Goal: Communication & Community: Ask a question

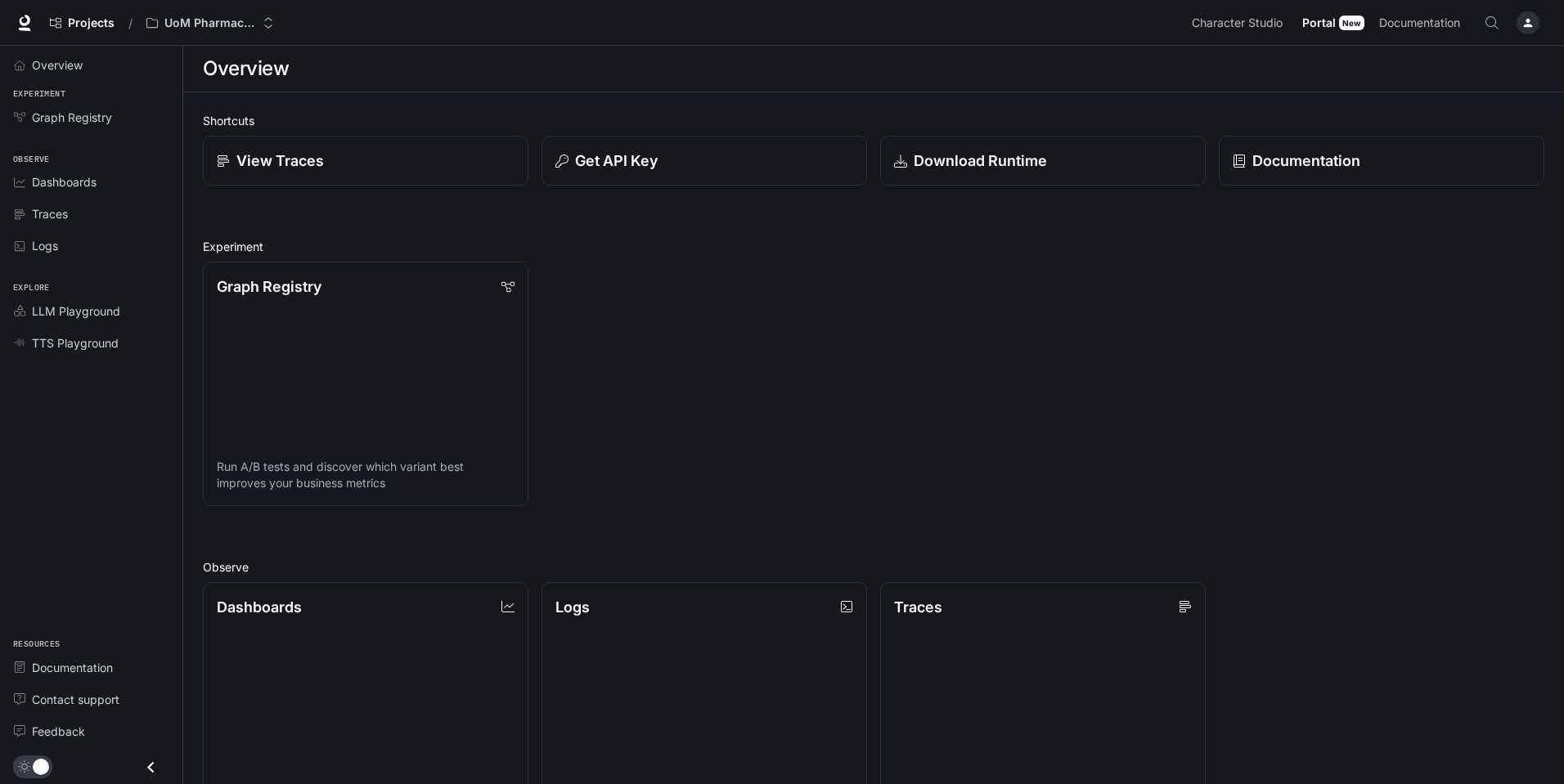
click at [1539, 21] on div "button" at bounding box center [1529, 23] width 23 height 23
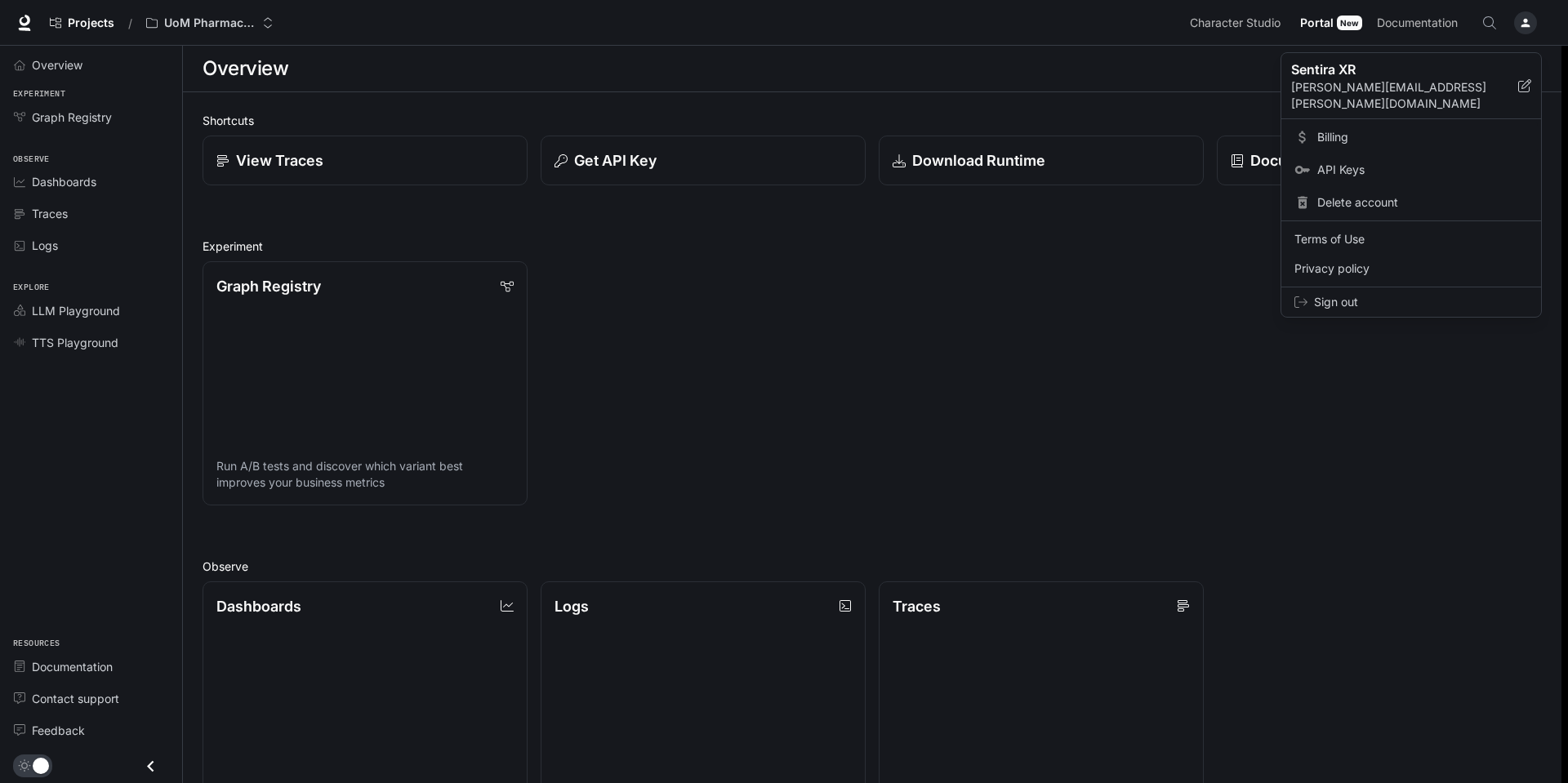
click at [1330, 129] on span "Billing" at bounding box center [1422, 137] width 211 height 16
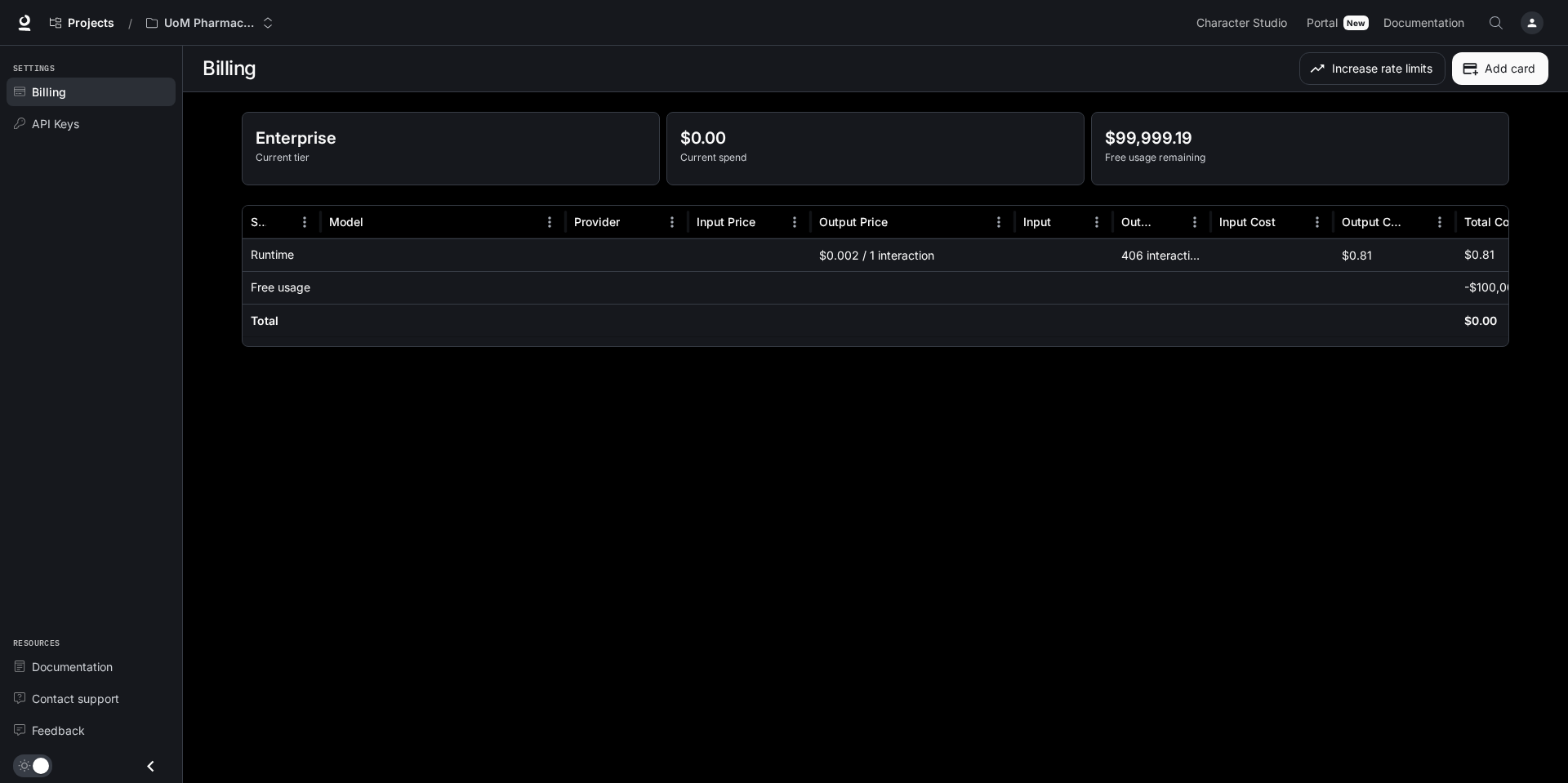
click at [1176, 159] on p "Free usage remaining" at bounding box center [1300, 158] width 390 height 15
click at [81, 131] on div "API Keys" at bounding box center [100, 123] width 136 height 17
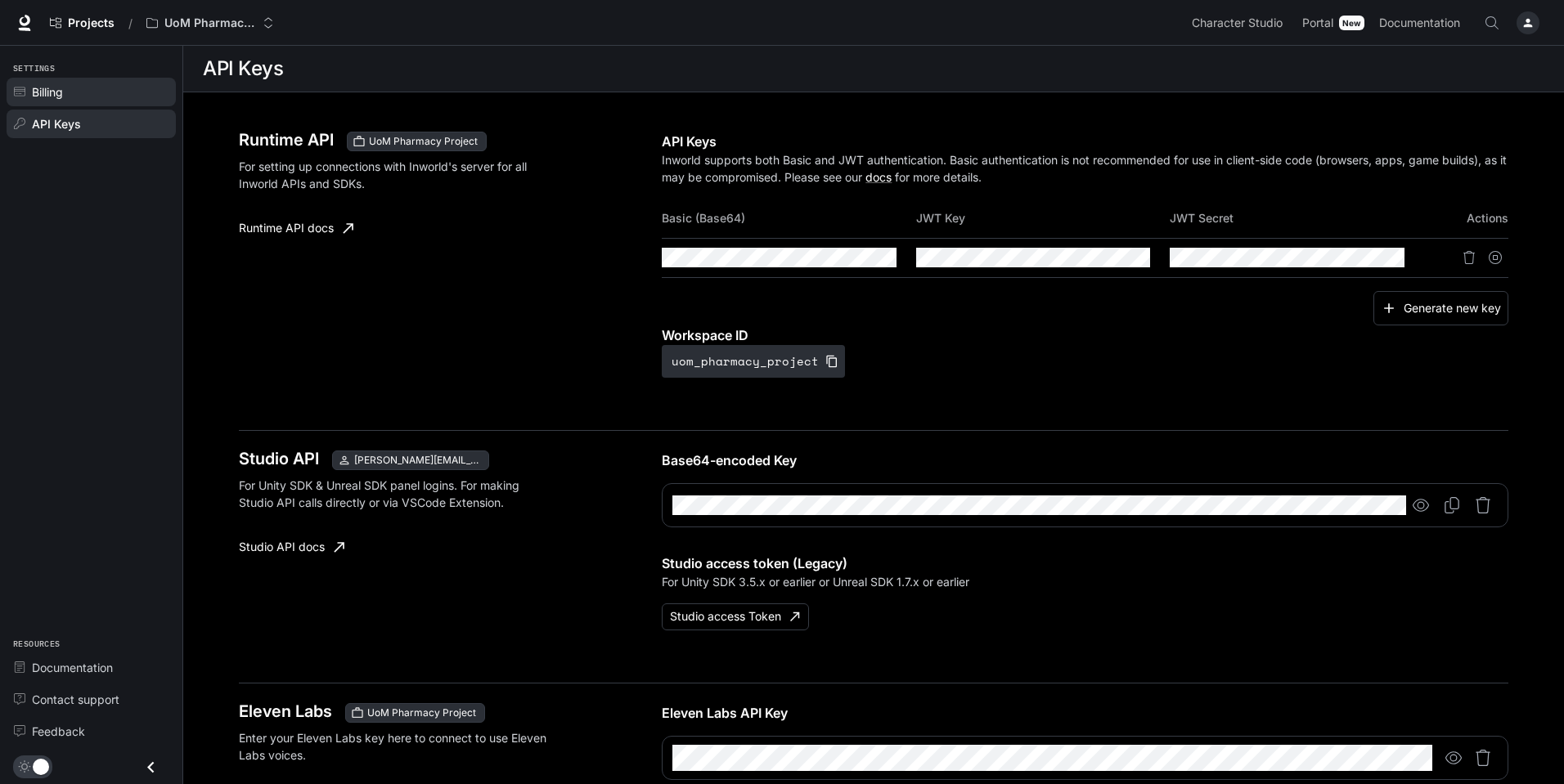
click at [94, 88] on div "Billing" at bounding box center [100, 91] width 137 height 17
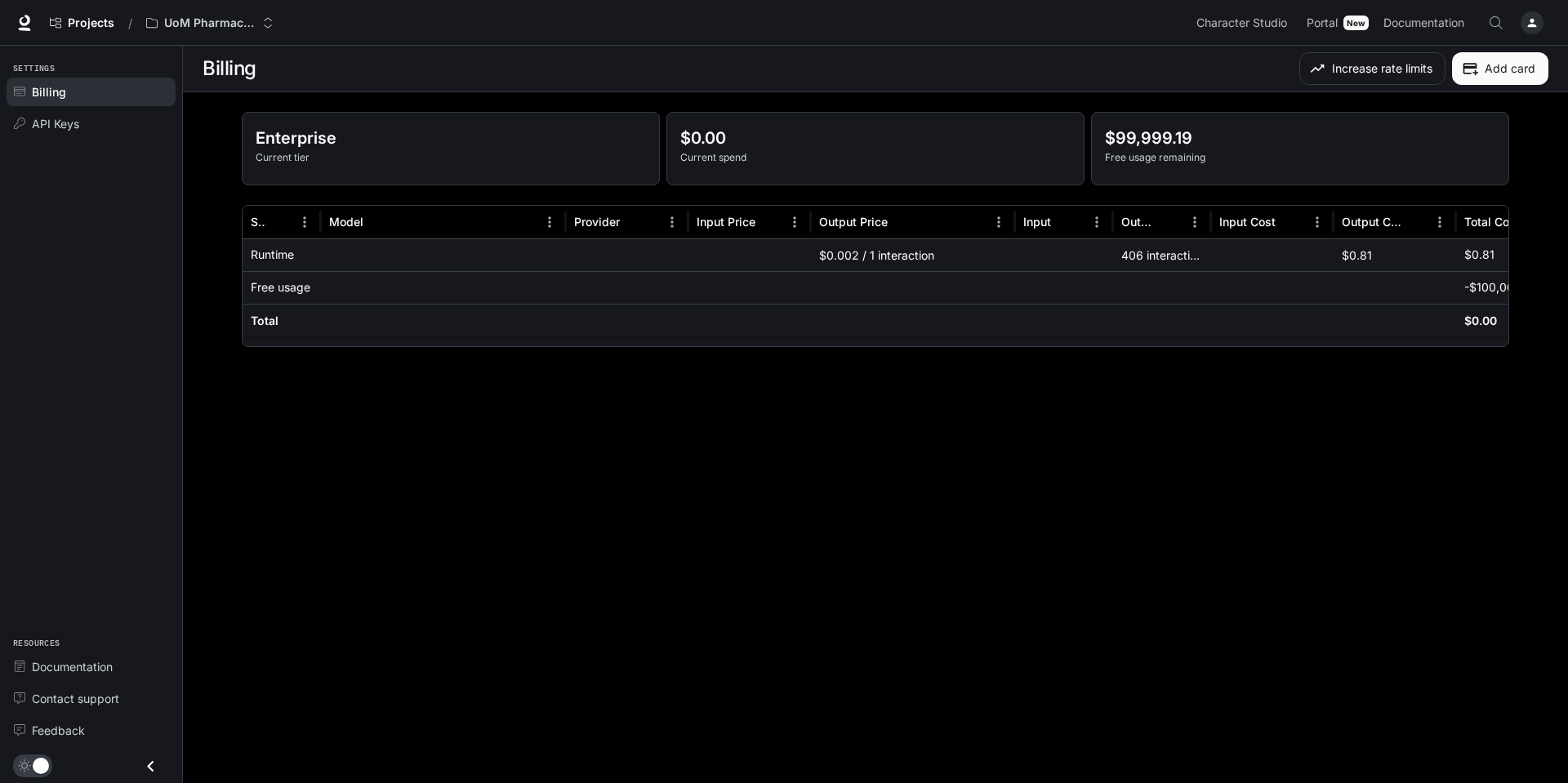
click at [1525, 16] on div "button" at bounding box center [1532, 23] width 23 height 23
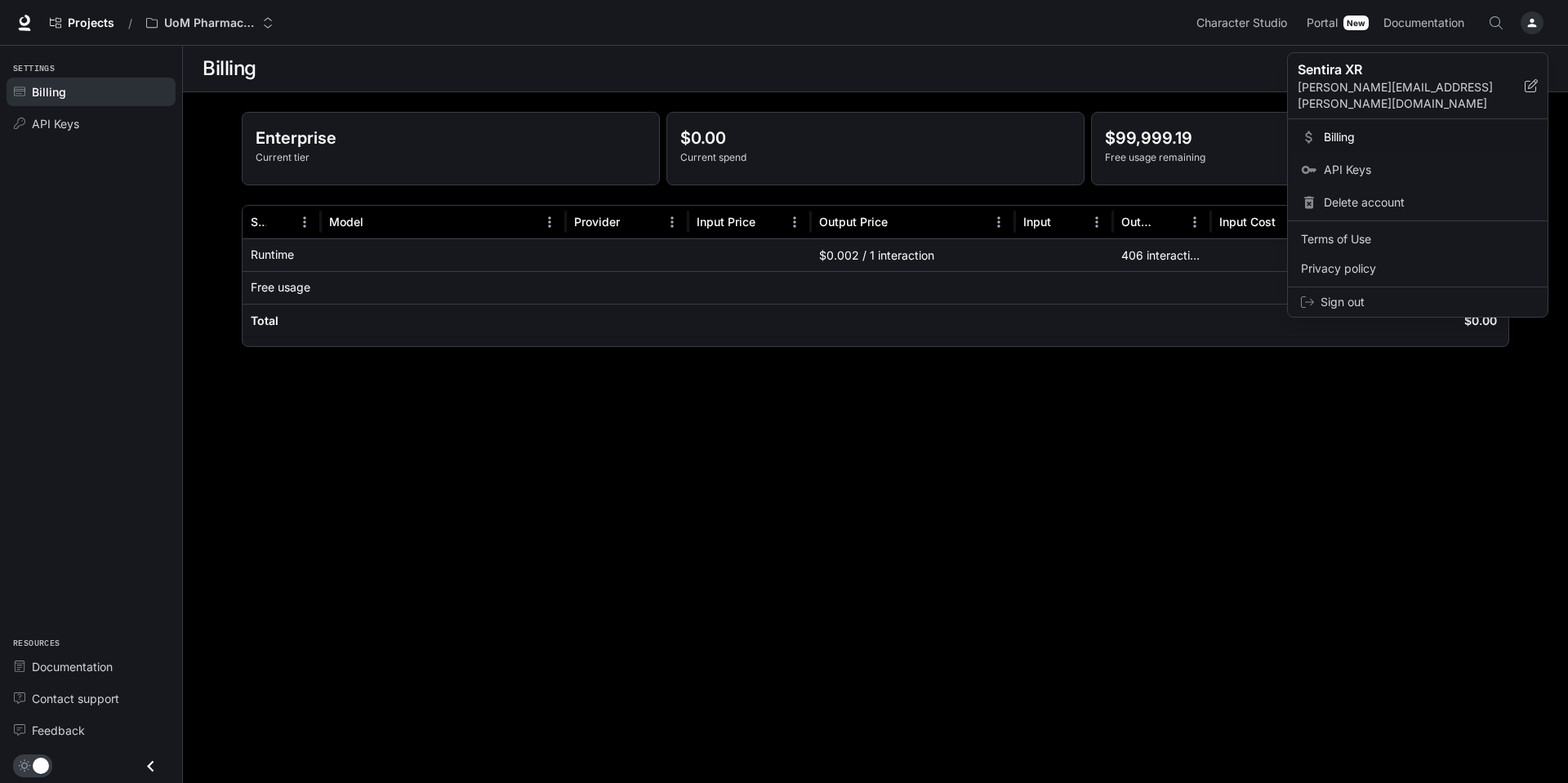
click at [570, 654] on div at bounding box center [784, 392] width 1568 height 783
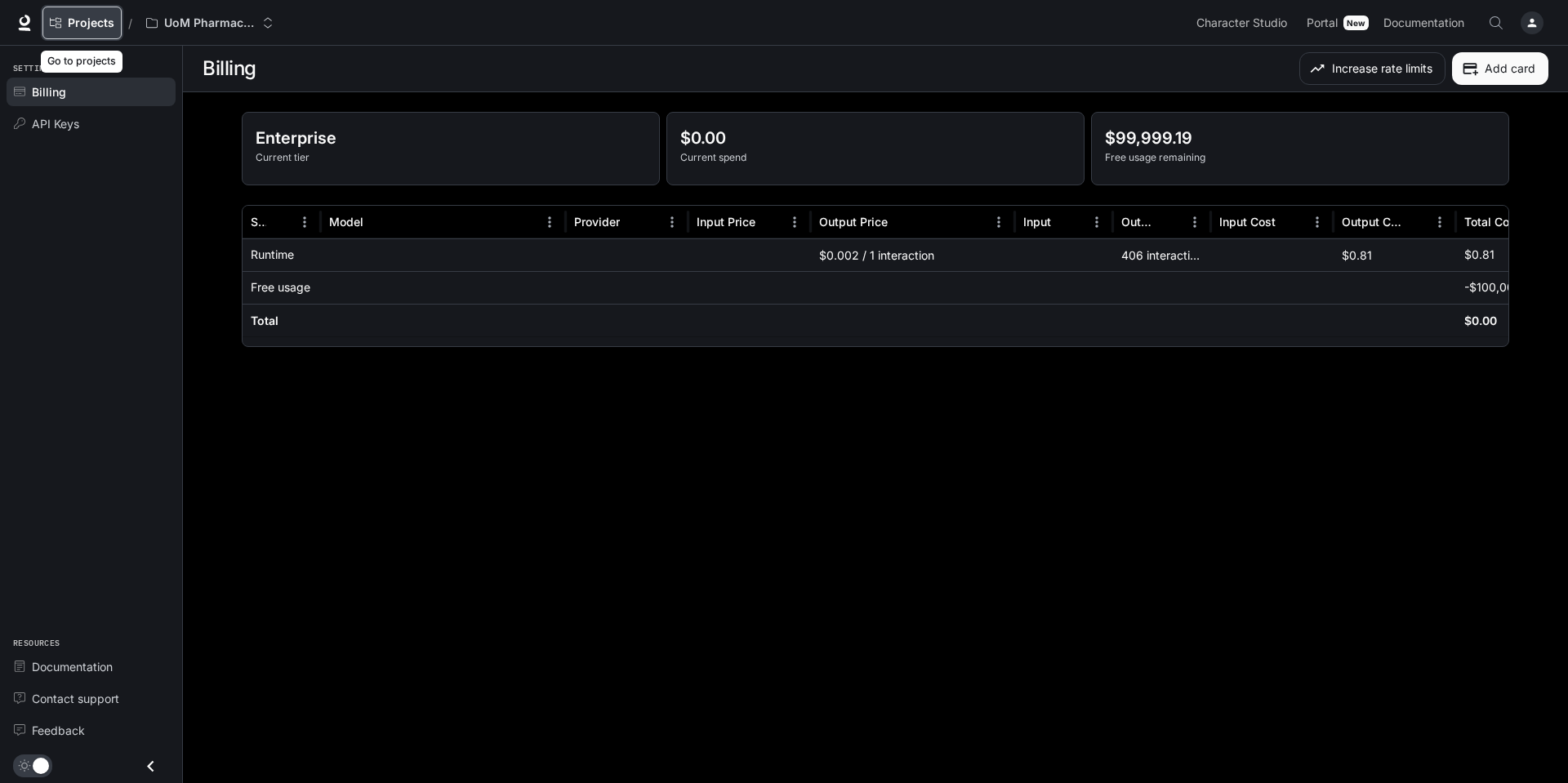
click at [87, 27] on span "Projects" at bounding box center [91, 23] width 47 height 14
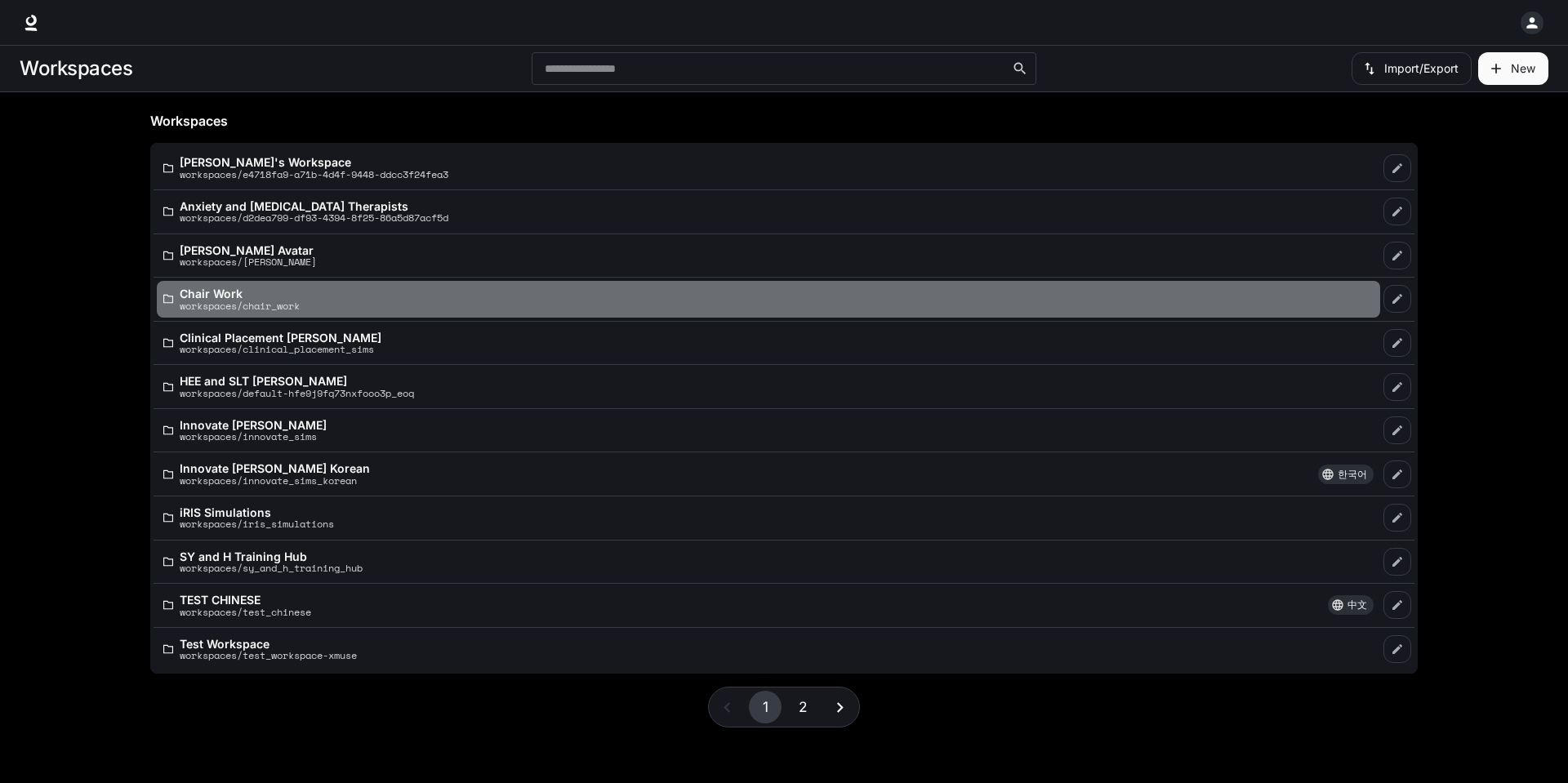
click at [277, 302] on p "workspaces/chair_work" at bounding box center [240, 306] width 120 height 11
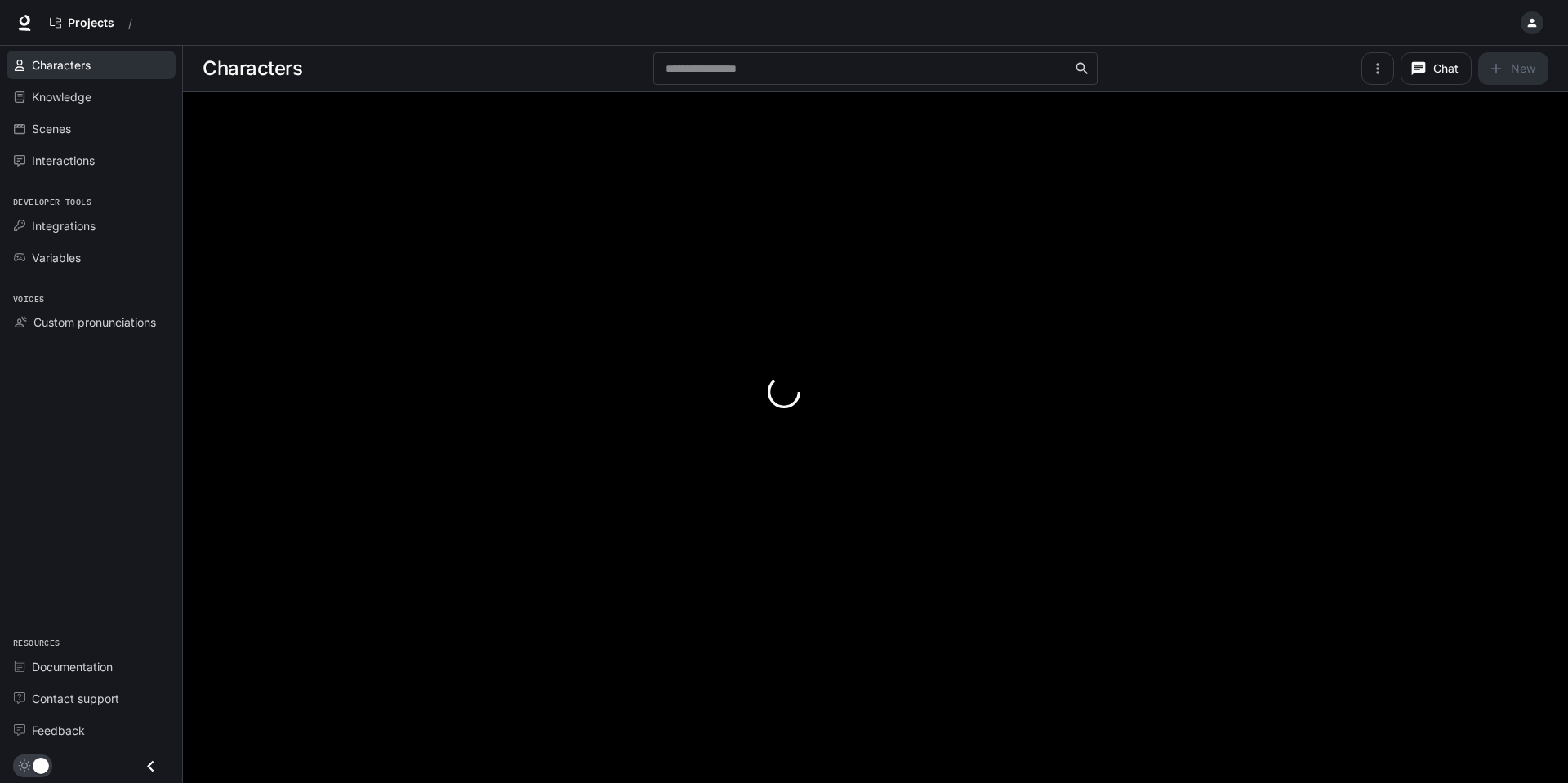
click at [89, 62] on span "Characters" at bounding box center [61, 65] width 58 height 17
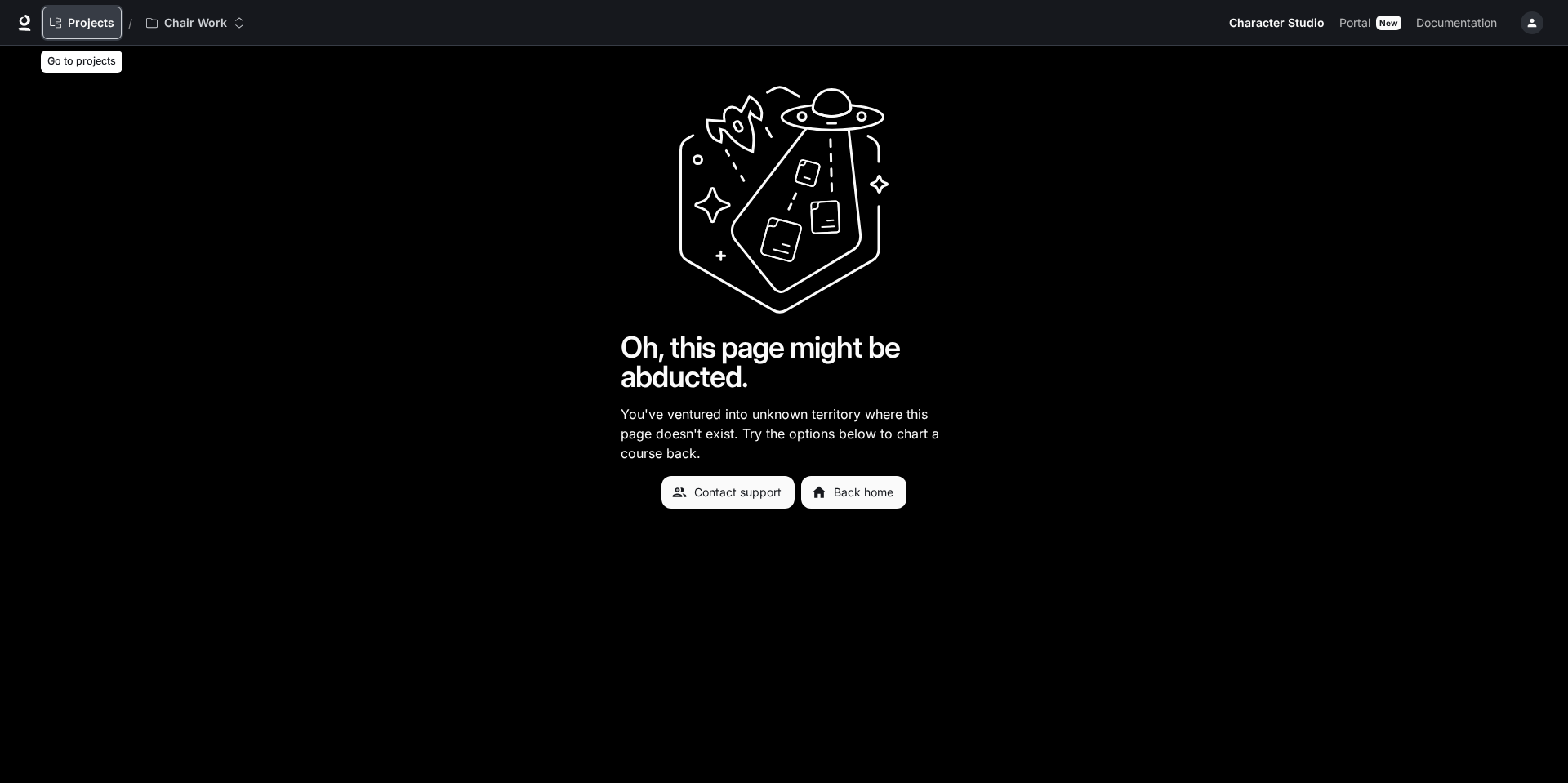
click at [97, 19] on span "Projects" at bounding box center [91, 23] width 47 height 14
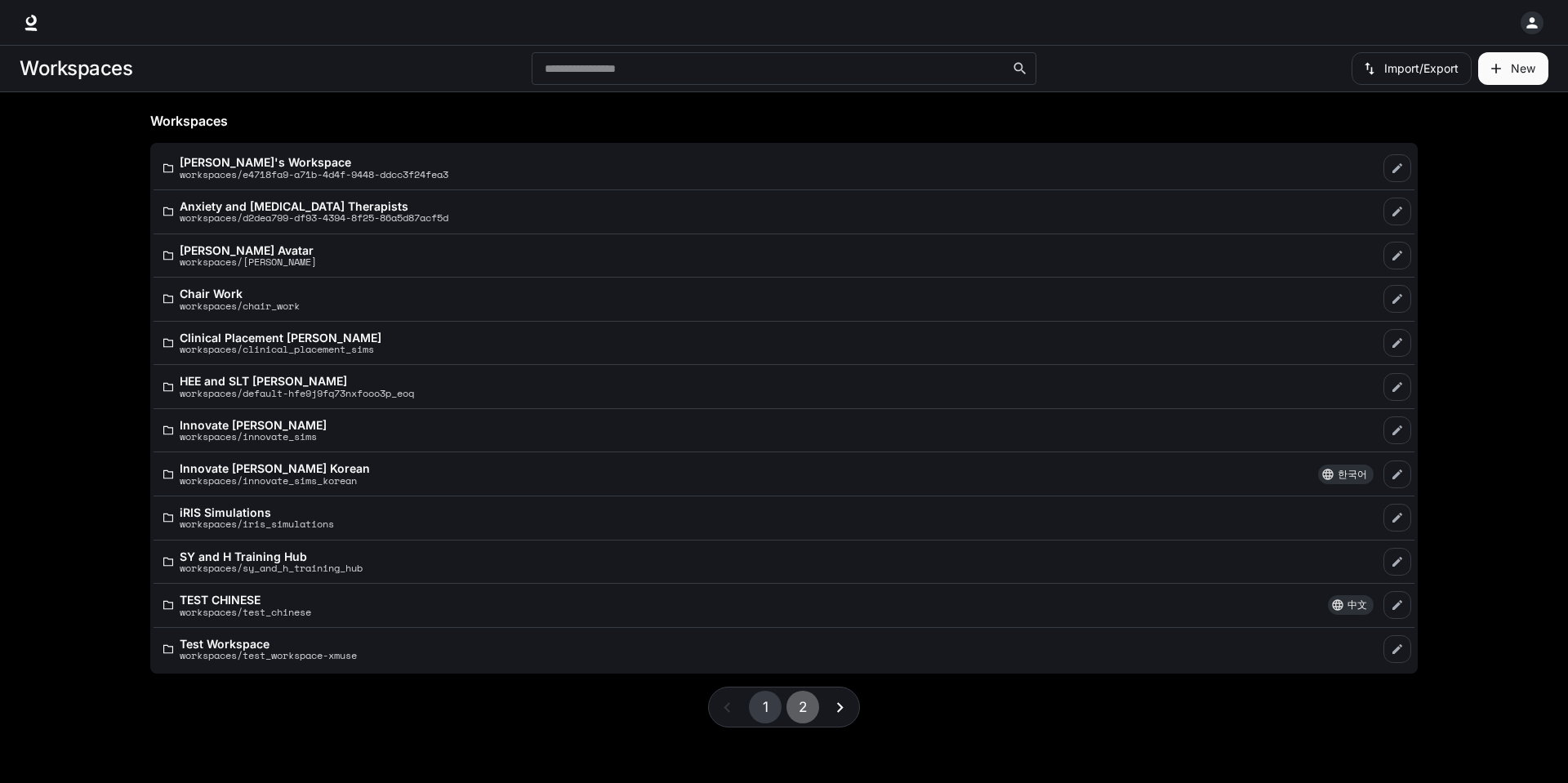
click at [792, 715] on button "2" at bounding box center [802, 707] width 33 height 33
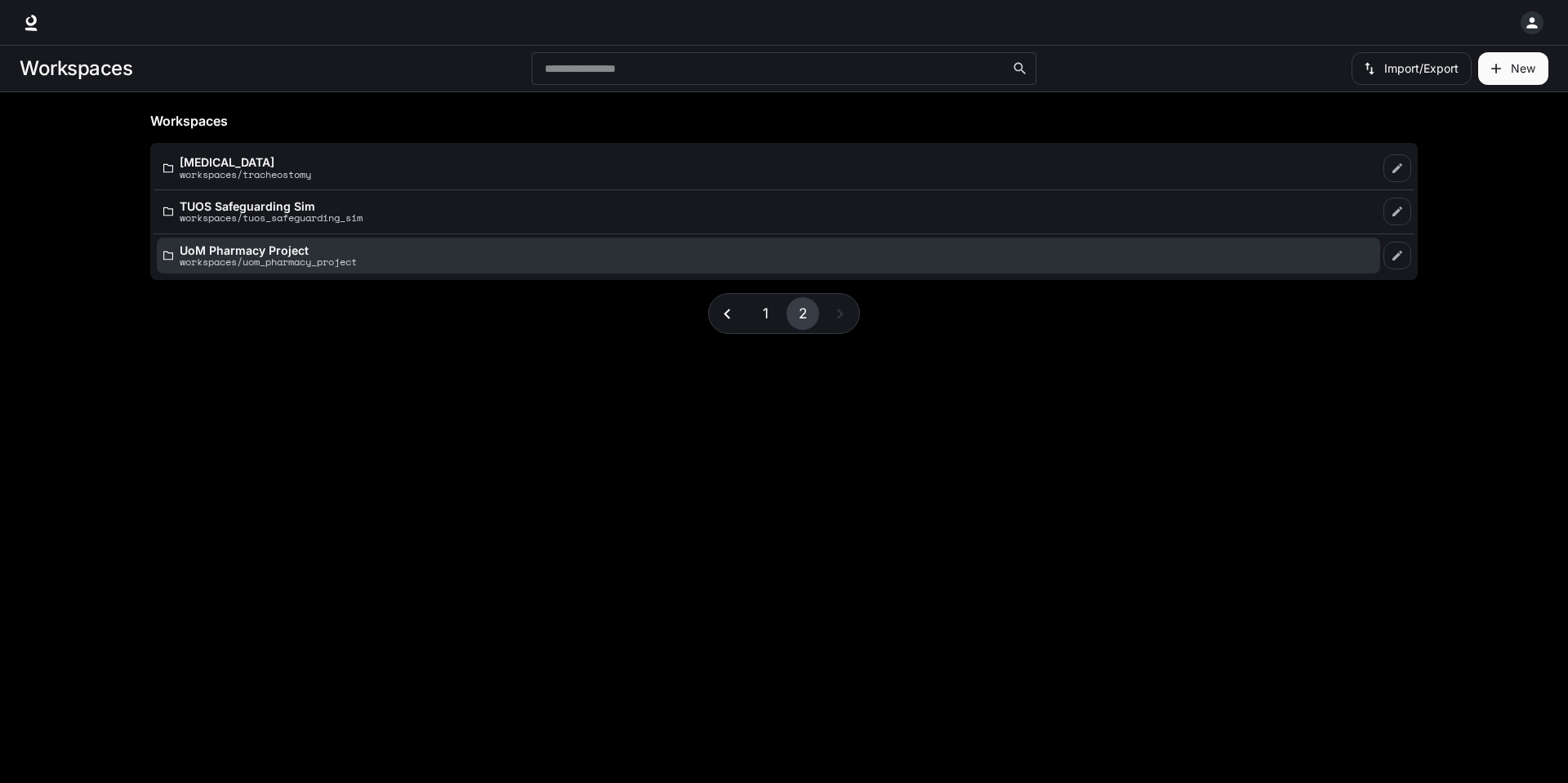
click at [243, 260] on p "workspaces/uom_pharmacy_project" at bounding box center [268, 262] width 177 height 11
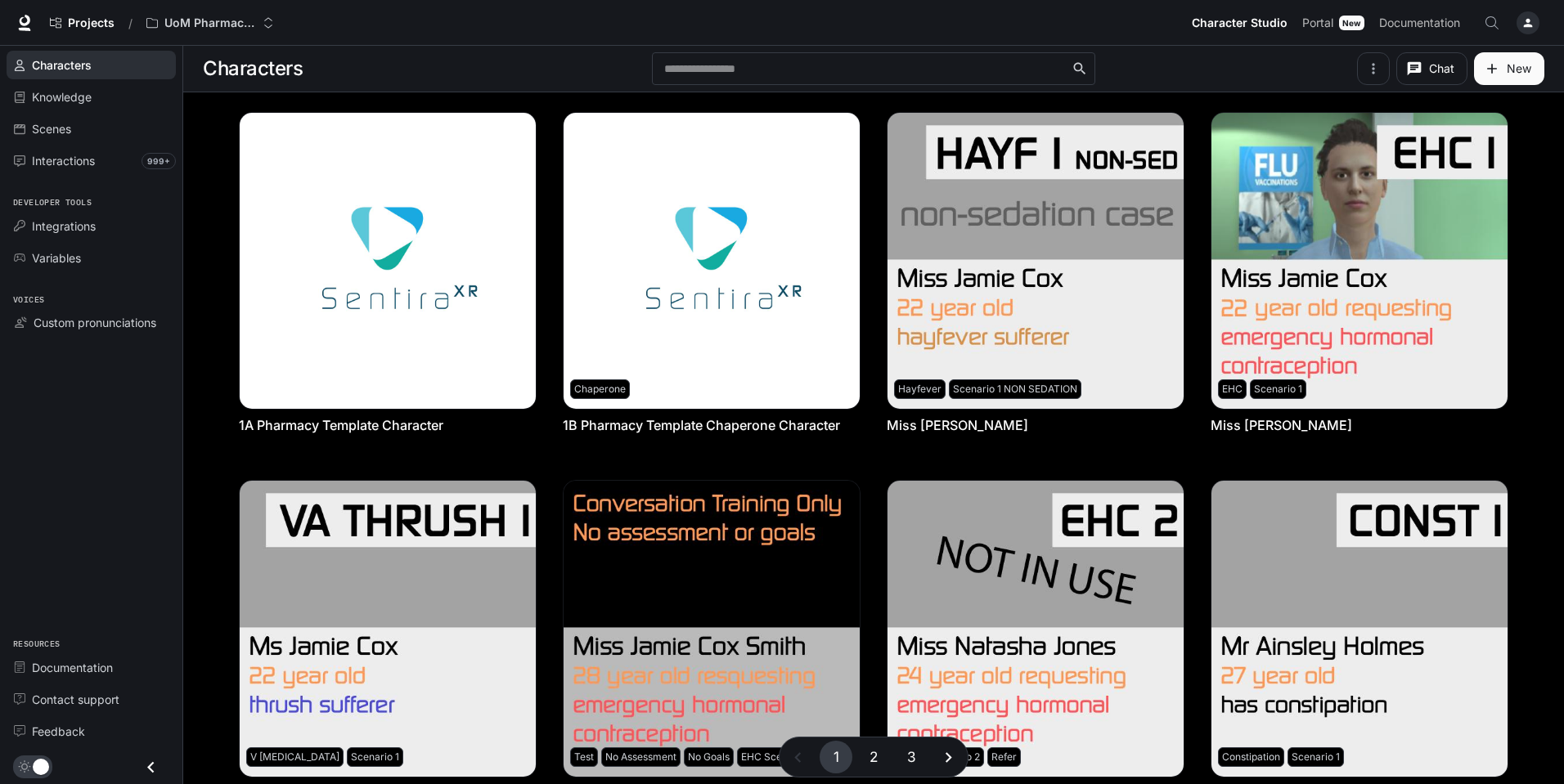
scroll to position [493, 0]
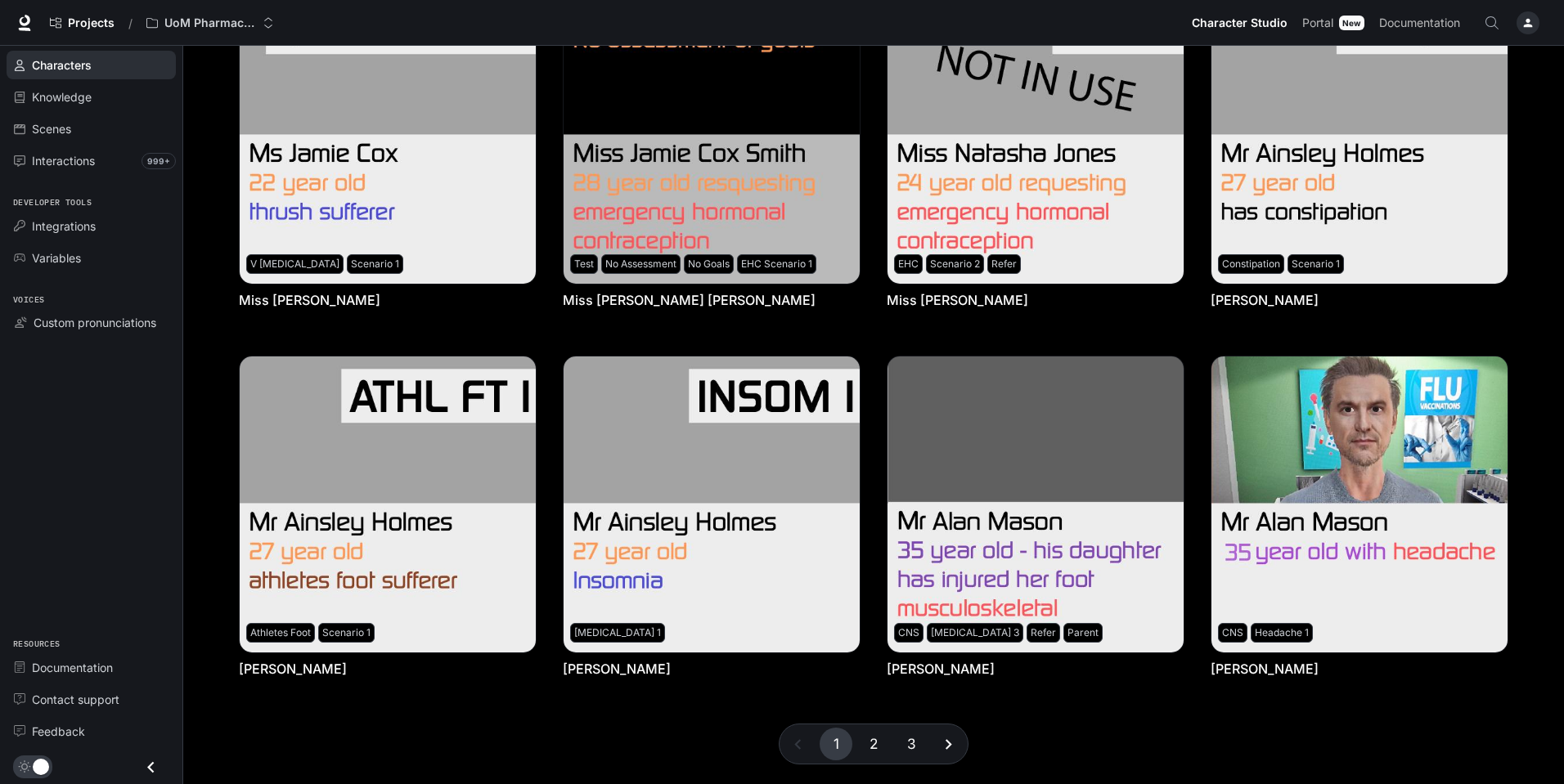
click at [874, 739] on button "2" at bounding box center [873, 744] width 33 height 33
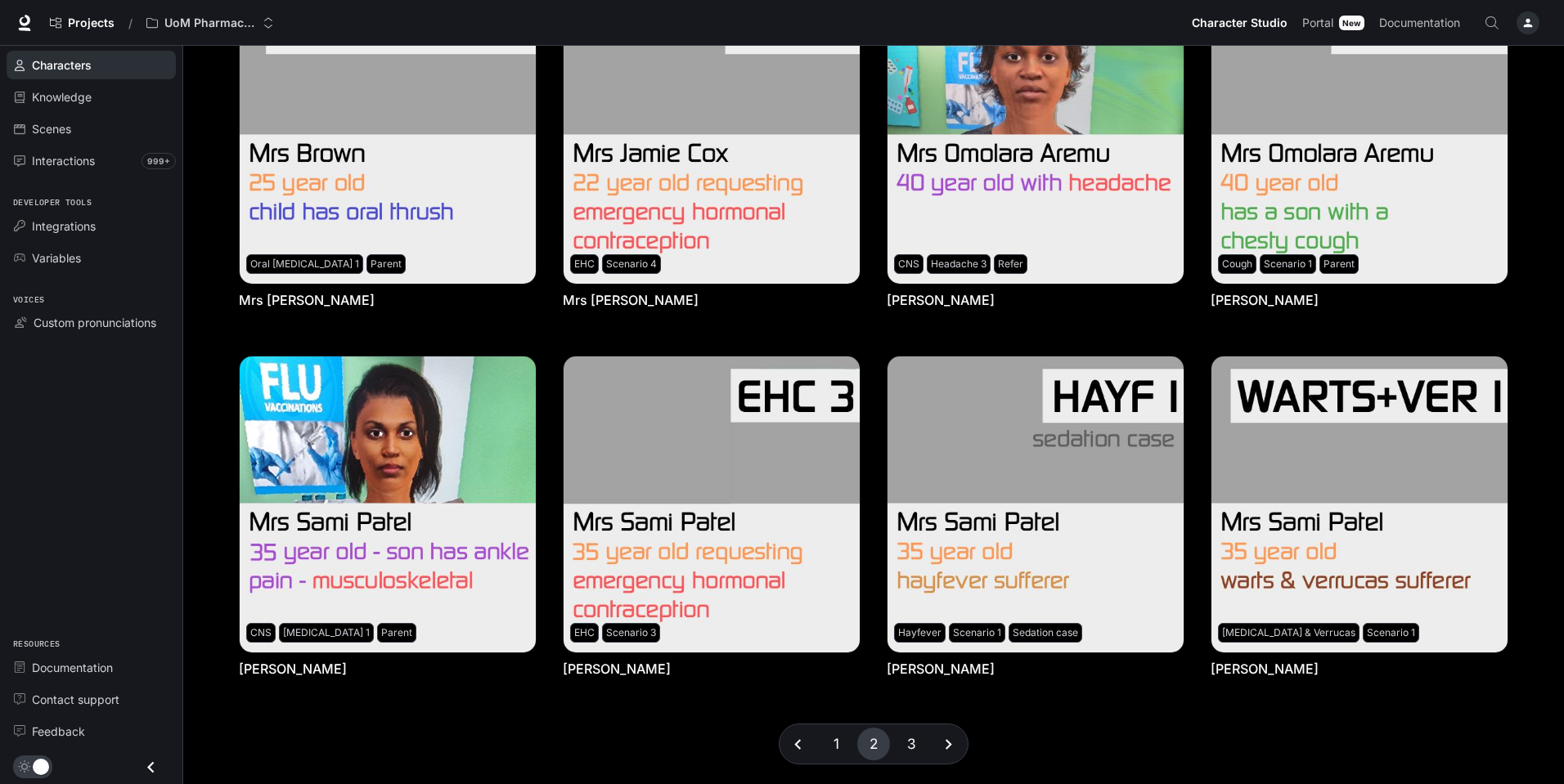
click at [835, 748] on button "1" at bounding box center [836, 744] width 33 height 33
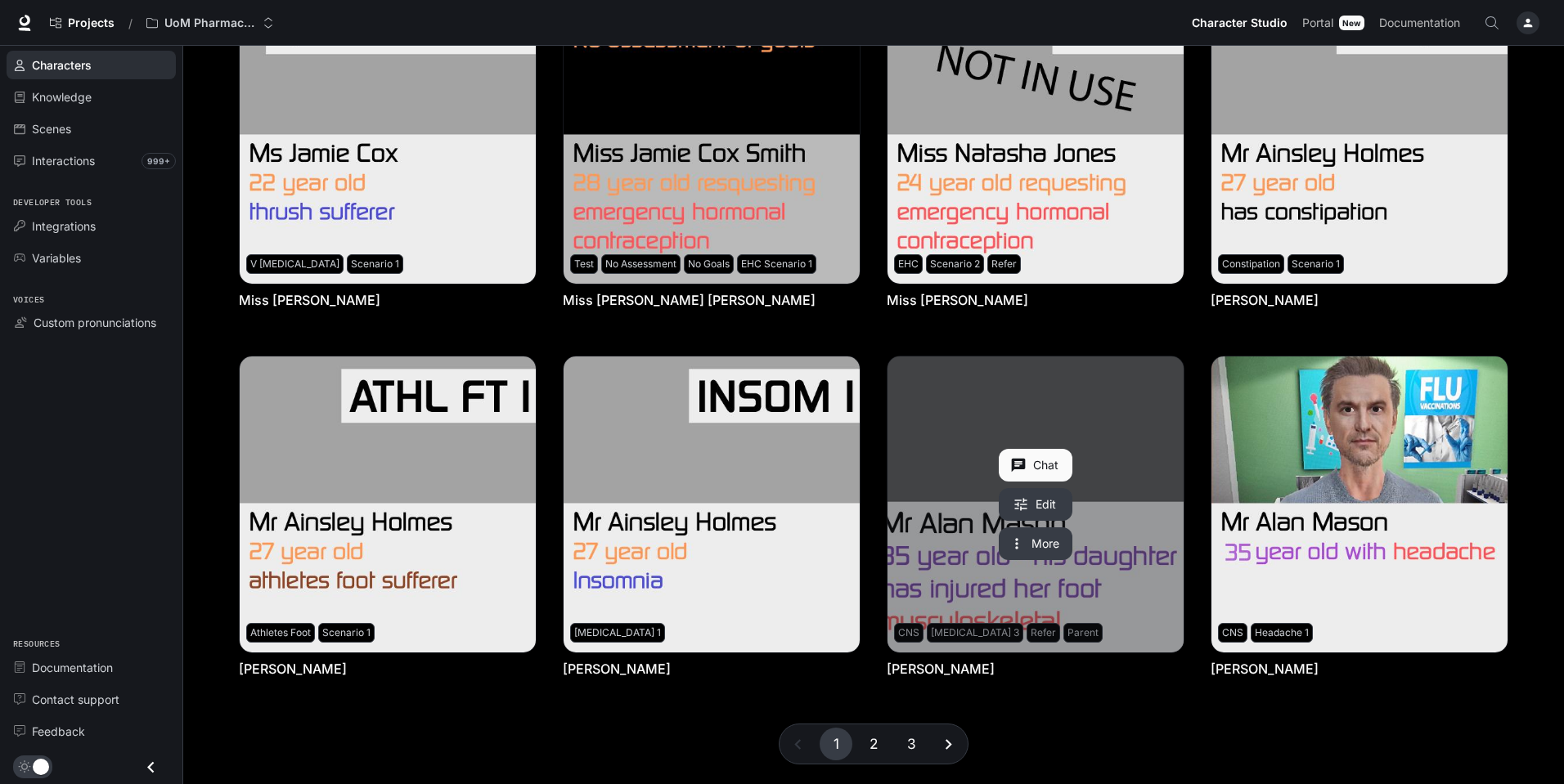
scroll to position [58, 0]
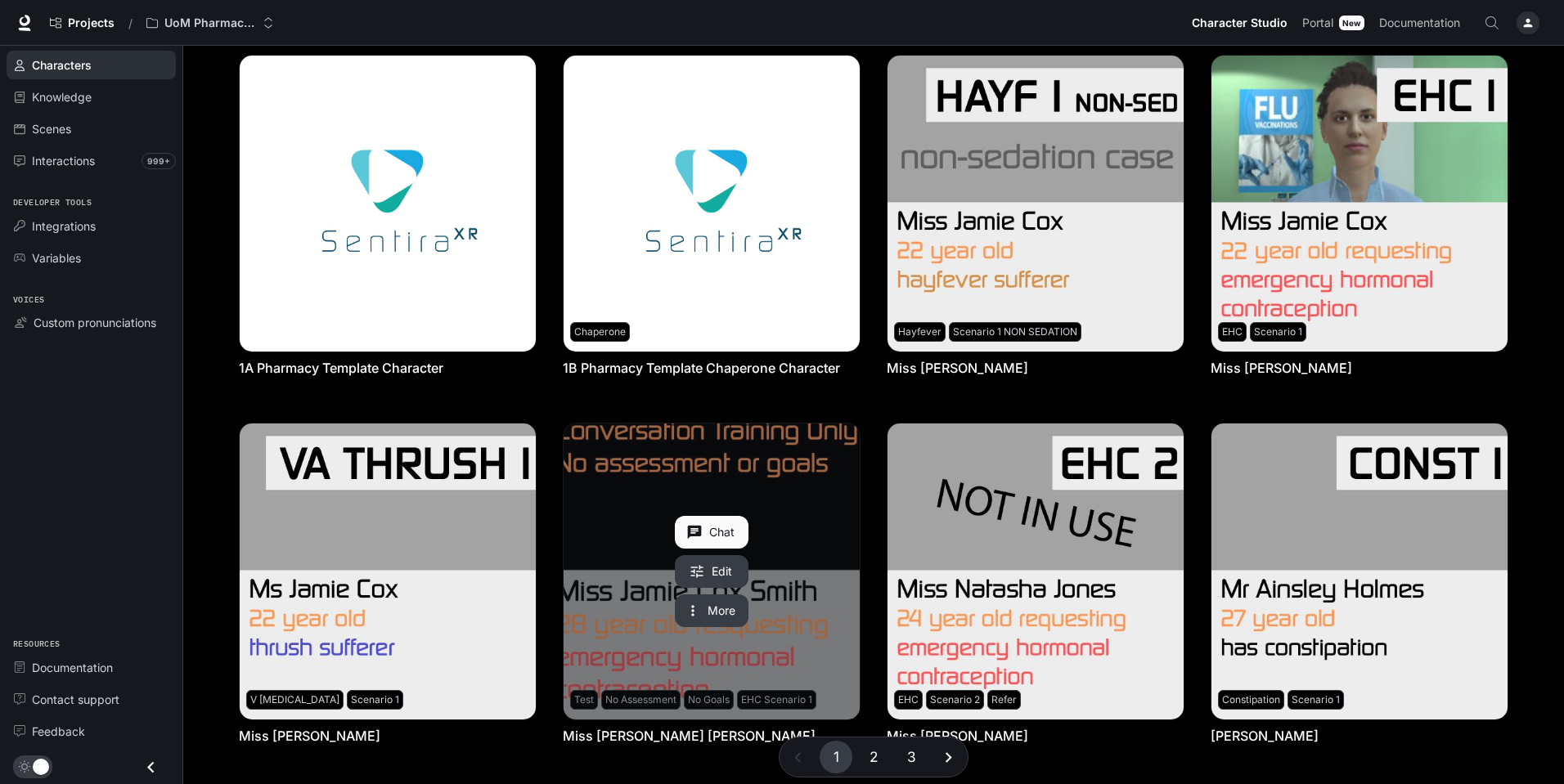
click at [719, 529] on button "Chat" at bounding box center [711, 532] width 74 height 33
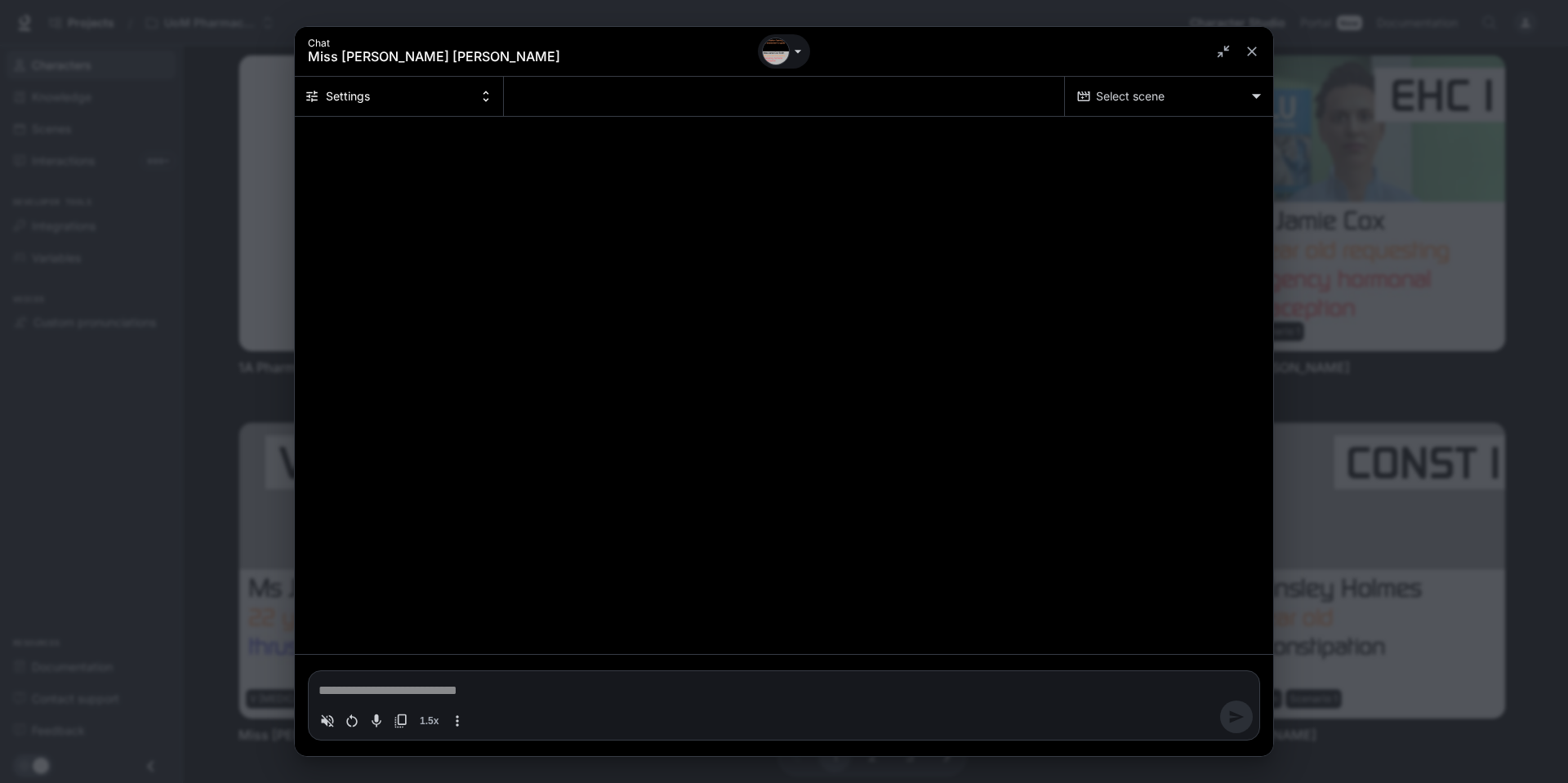
type textarea "*"
click at [552, 689] on textarea "Chat simulator bottom actions" at bounding box center [784, 691] width 931 height 19
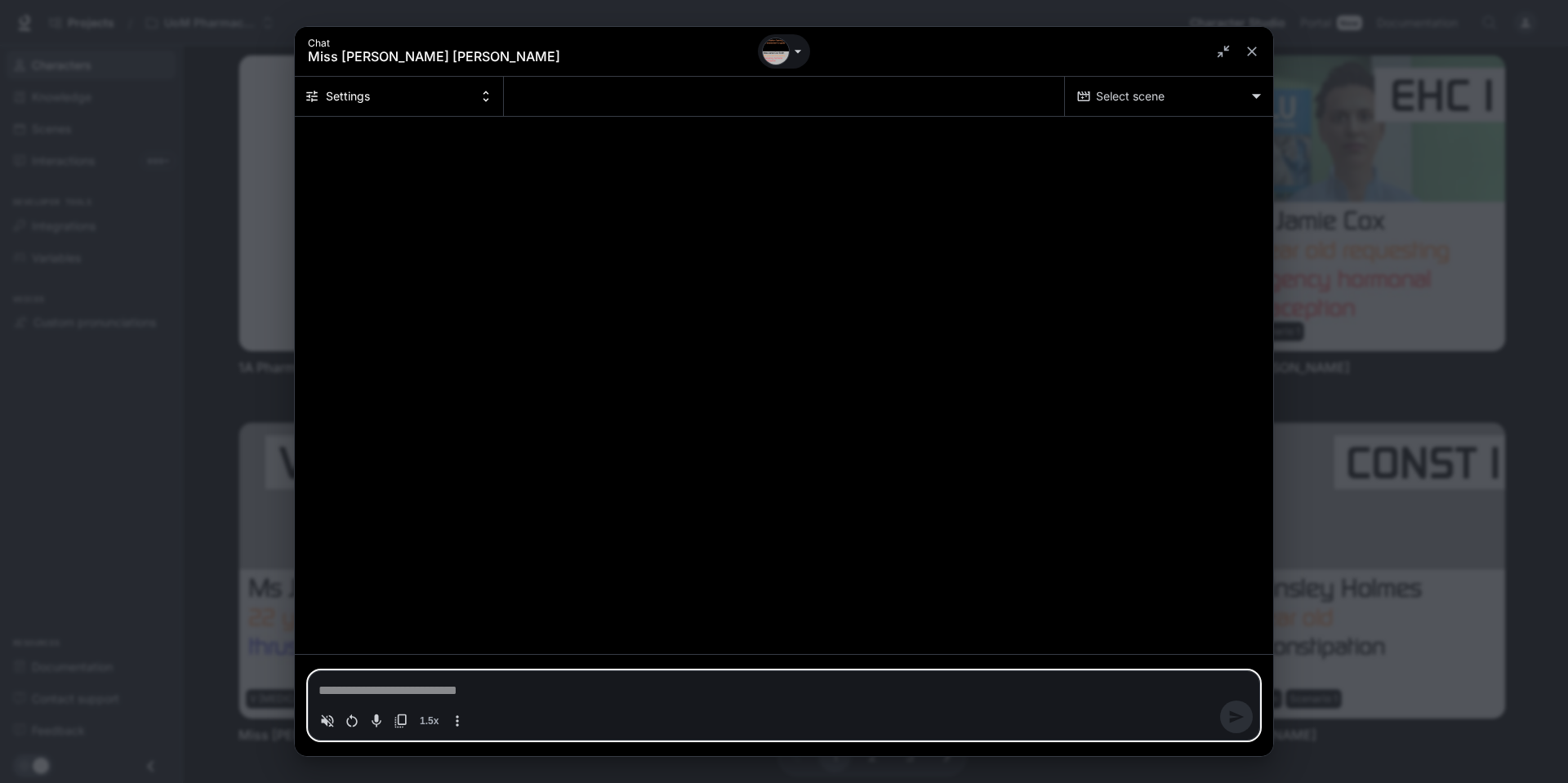
type textarea "**"
type textarea "*"
type textarea "***"
type textarea "*"
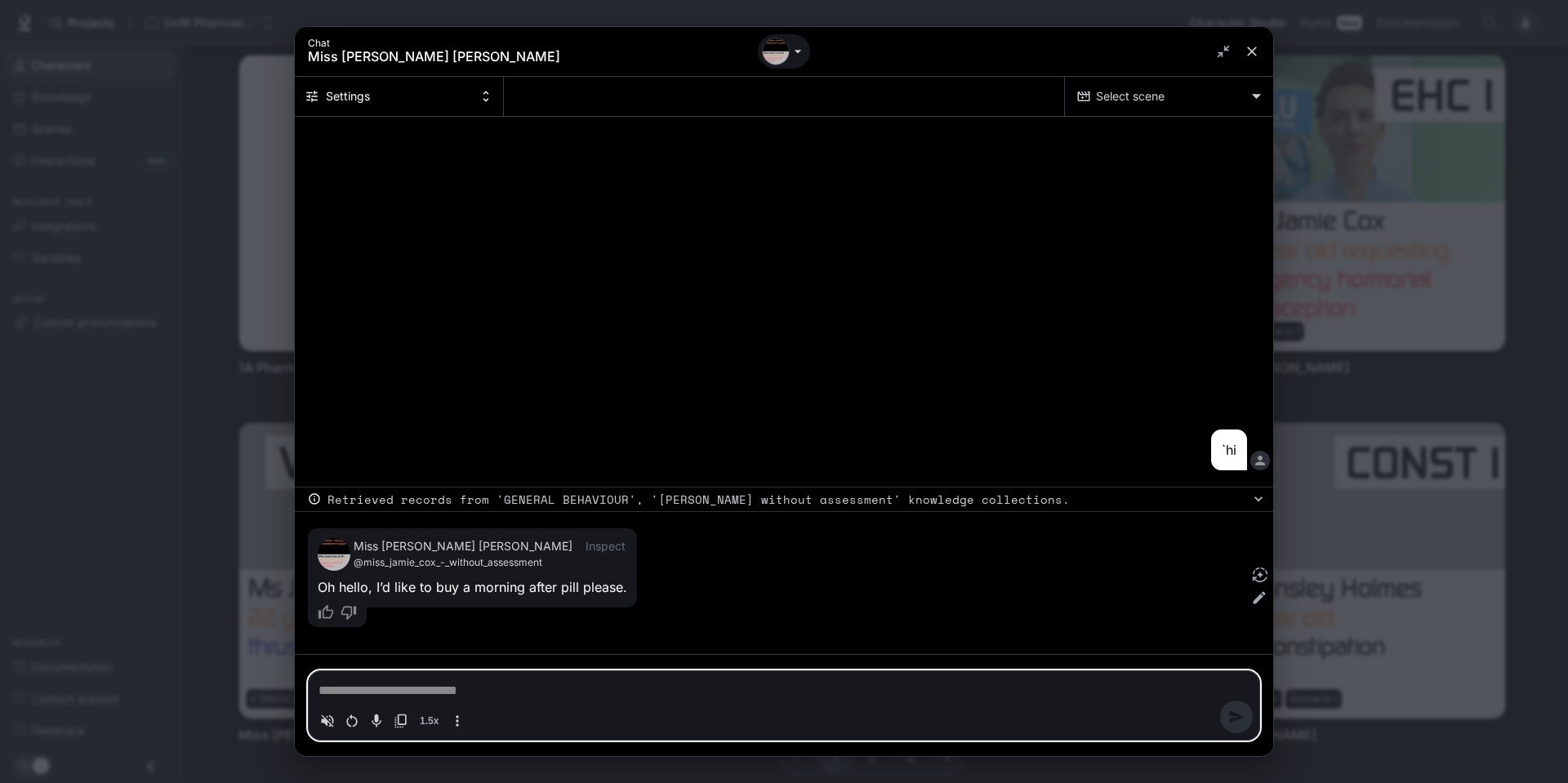
type textarea "*"
click at [1251, 51] on icon "close" at bounding box center [1251, 51] width 10 height 10
